Goal: Information Seeking & Learning: Learn about a topic

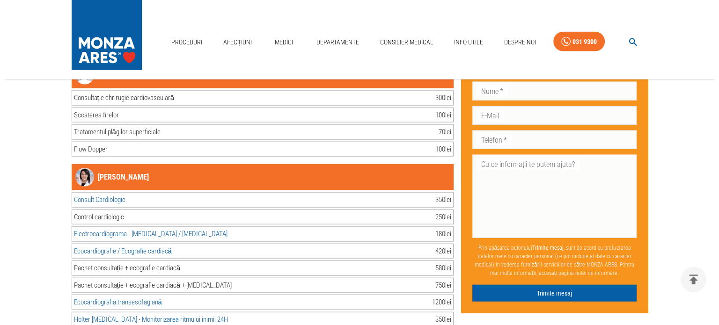
scroll to position [5644, 0]
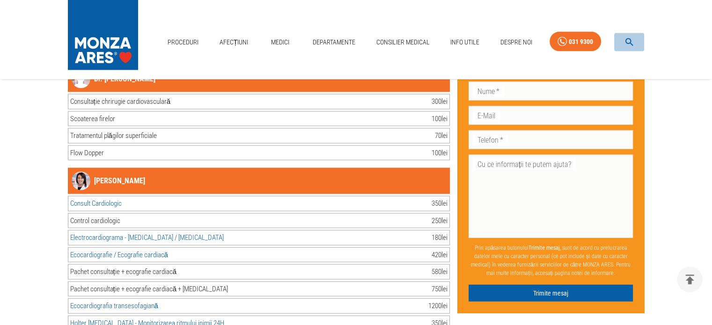
click at [629, 41] on icon "button" at bounding box center [629, 42] width 11 height 11
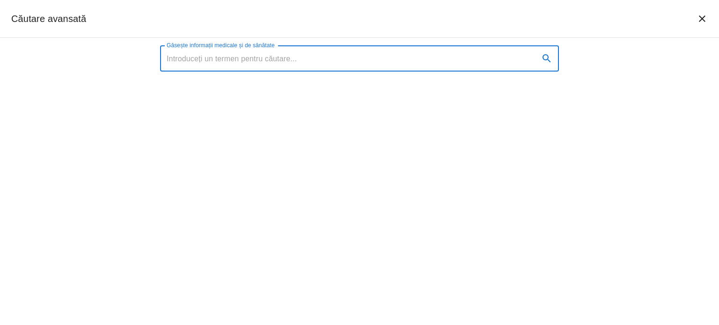
click at [213, 53] on input "Găsește informații medicale și de sănătate" at bounding box center [345, 58] width 371 height 26
type input "e"
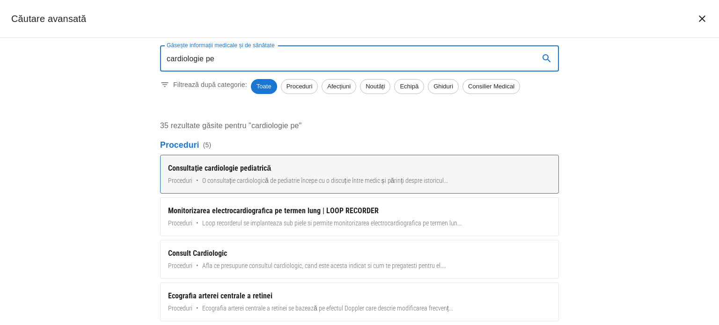
type input "cardiologie pe"
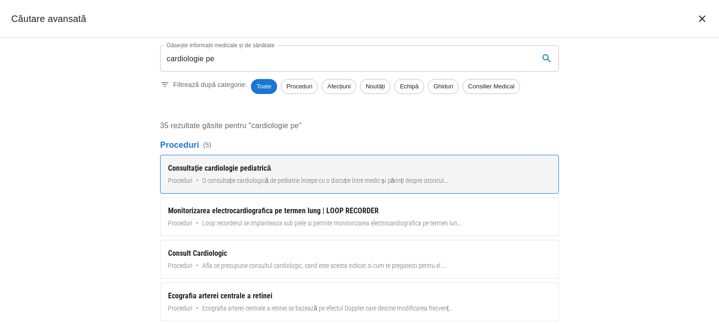
click at [215, 166] on div "Consultație cardiologie pediatrică" at bounding box center [359, 168] width 383 height 11
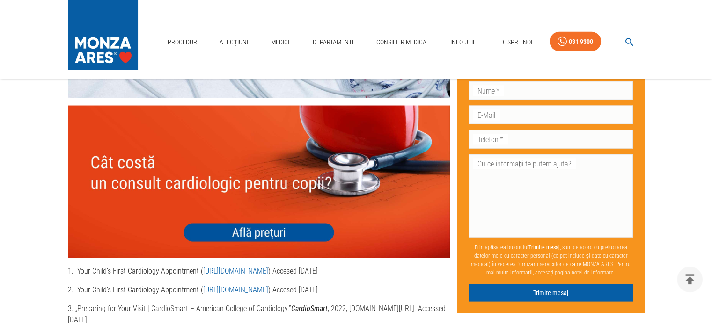
scroll to position [1871, 0]
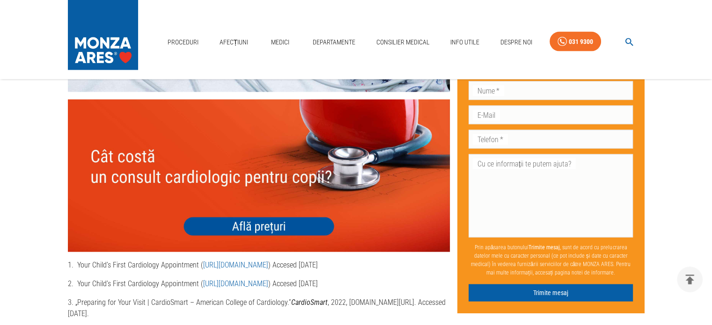
click at [247, 216] on img at bounding box center [259, 176] width 382 height 153
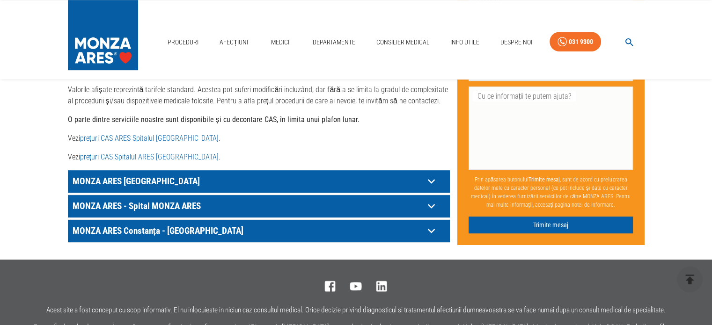
scroll to position [515, 0]
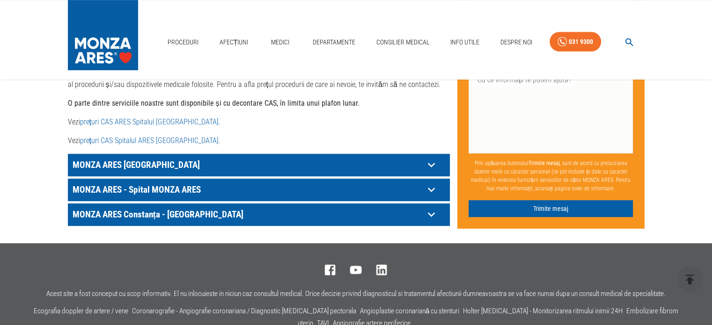
click at [429, 163] on icon at bounding box center [430, 165] width 7 height 5
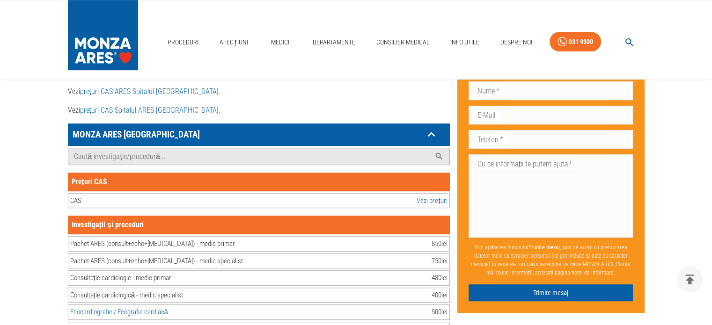
scroll to position [561, 0]
